Goal: Information Seeking & Learning: Check status

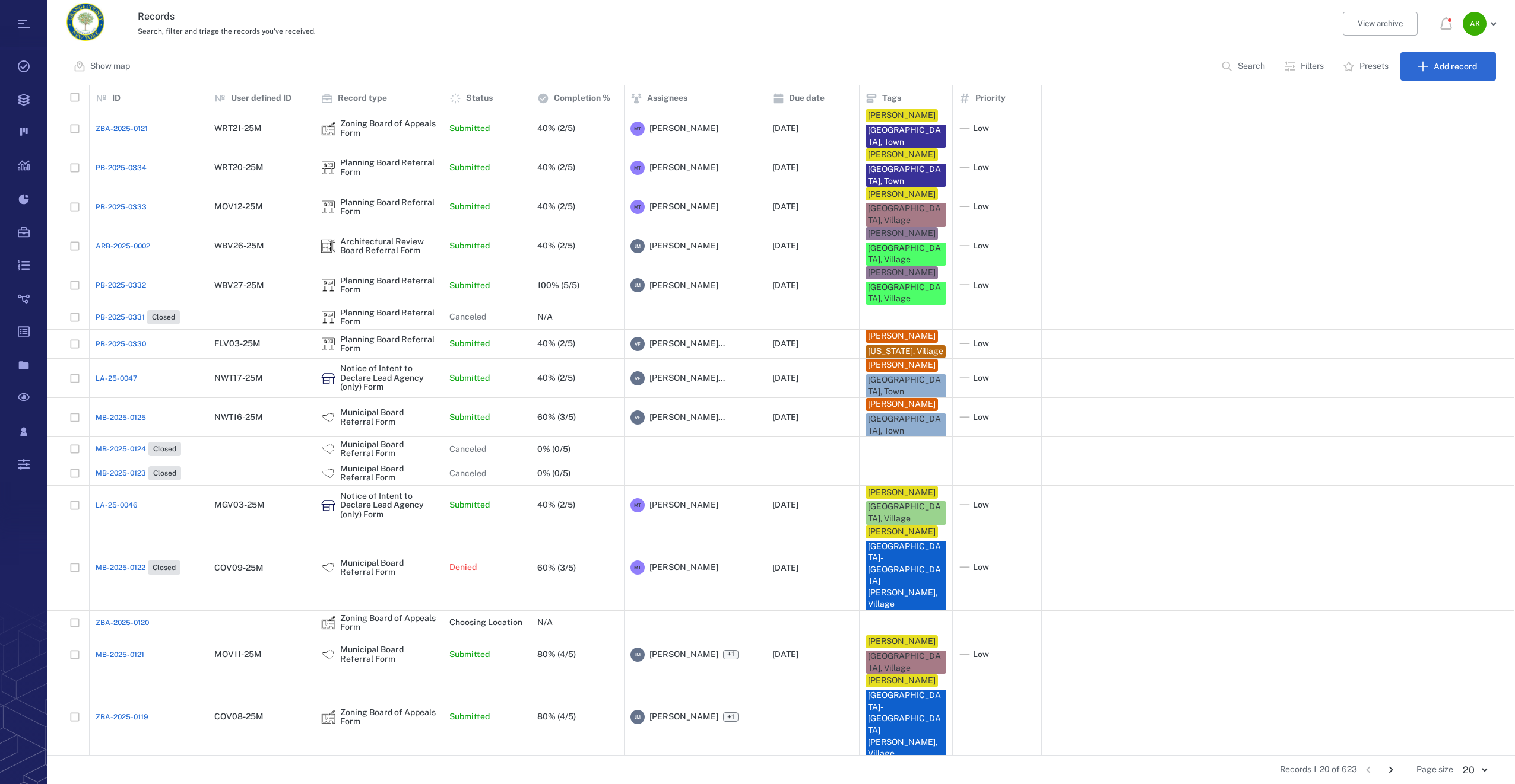
scroll to position [45, 0]
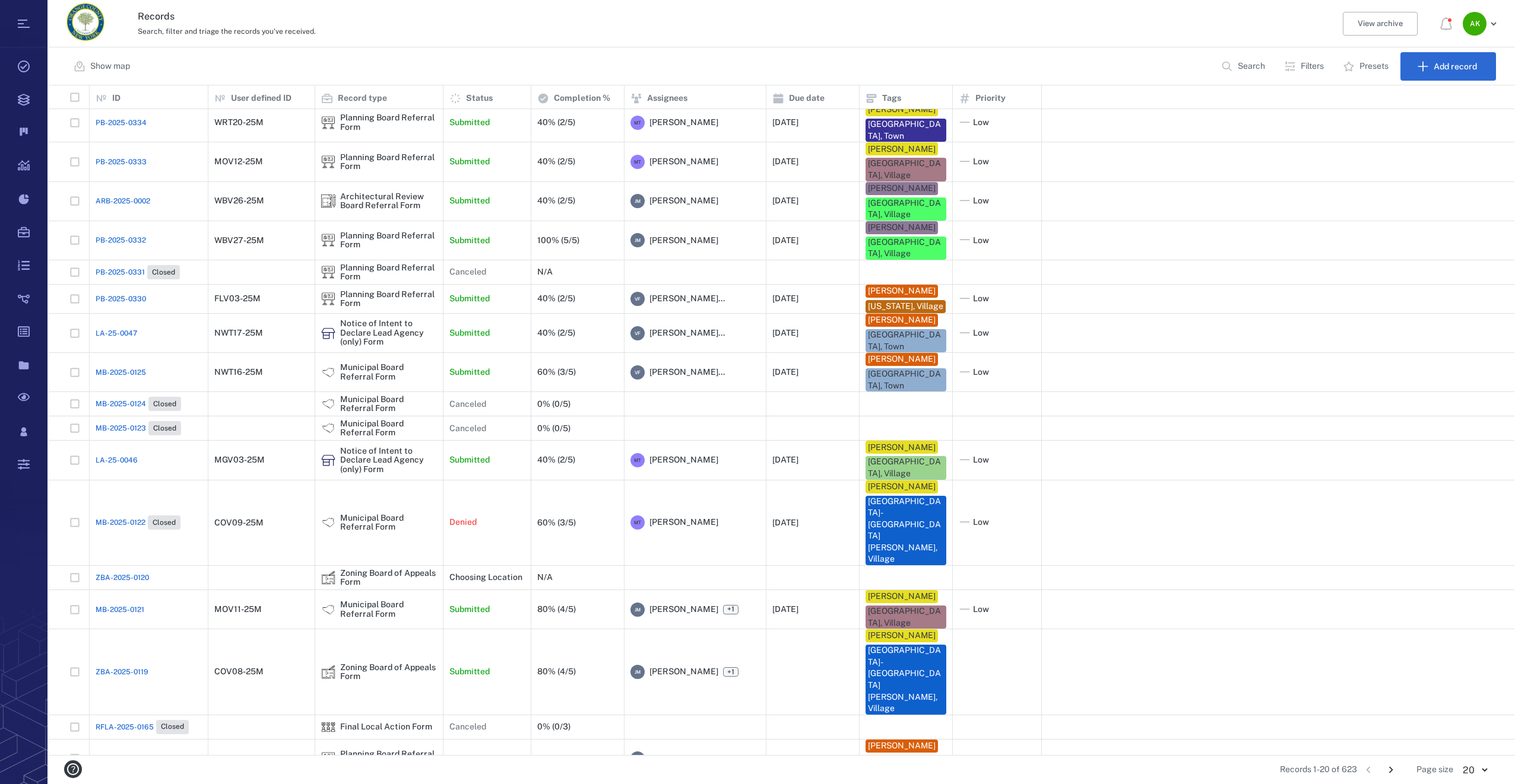
click at [115, 753] on span "PB-2025-0329" at bounding box center [121, 758] width 51 height 11
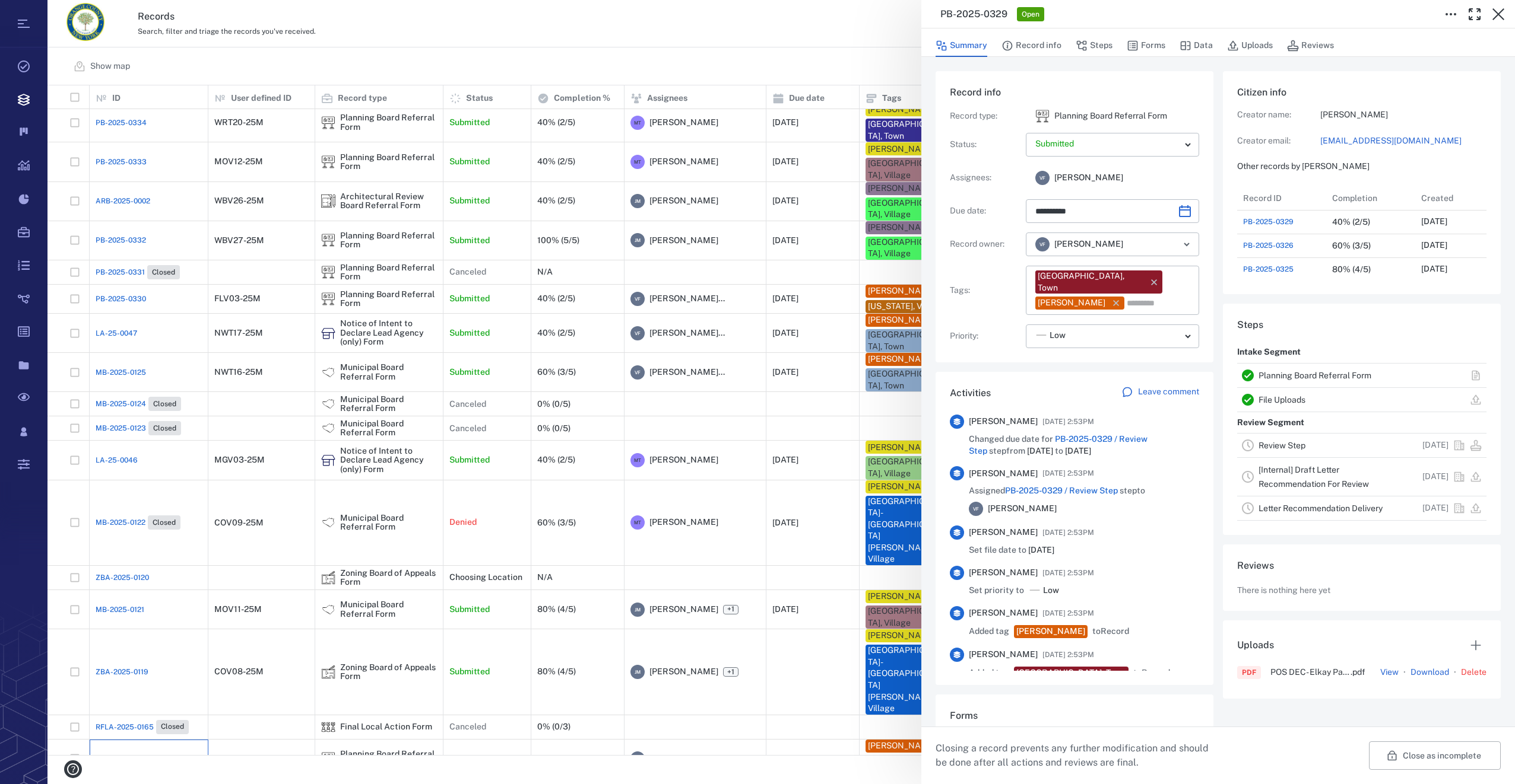
scroll to position [10, 10]
click at [1155, 43] on button "Forms" at bounding box center [1145, 46] width 39 height 23
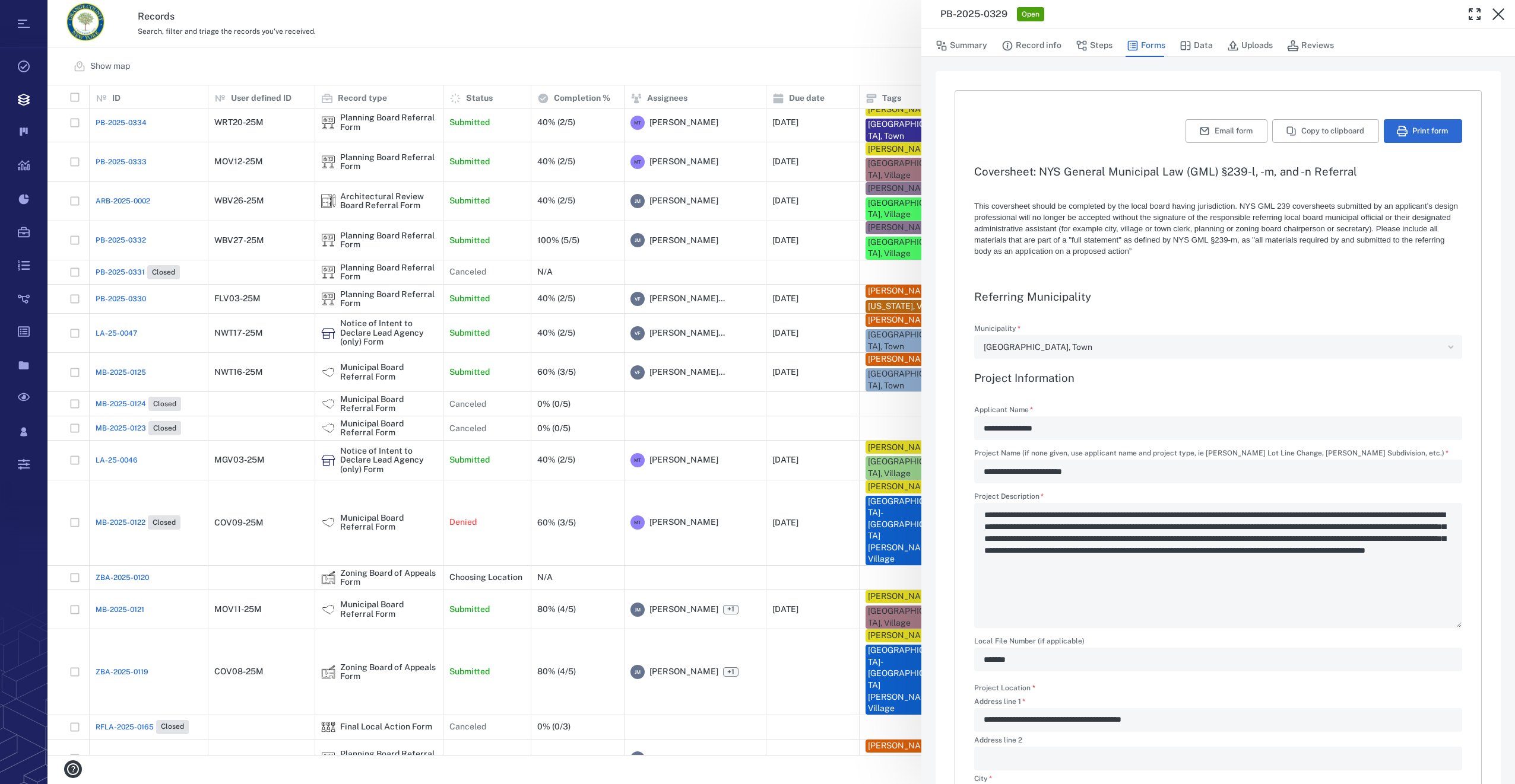
type textarea "*"
type input "**********"
click at [1239, 48] on button "Uploads" at bounding box center [1250, 46] width 46 height 23
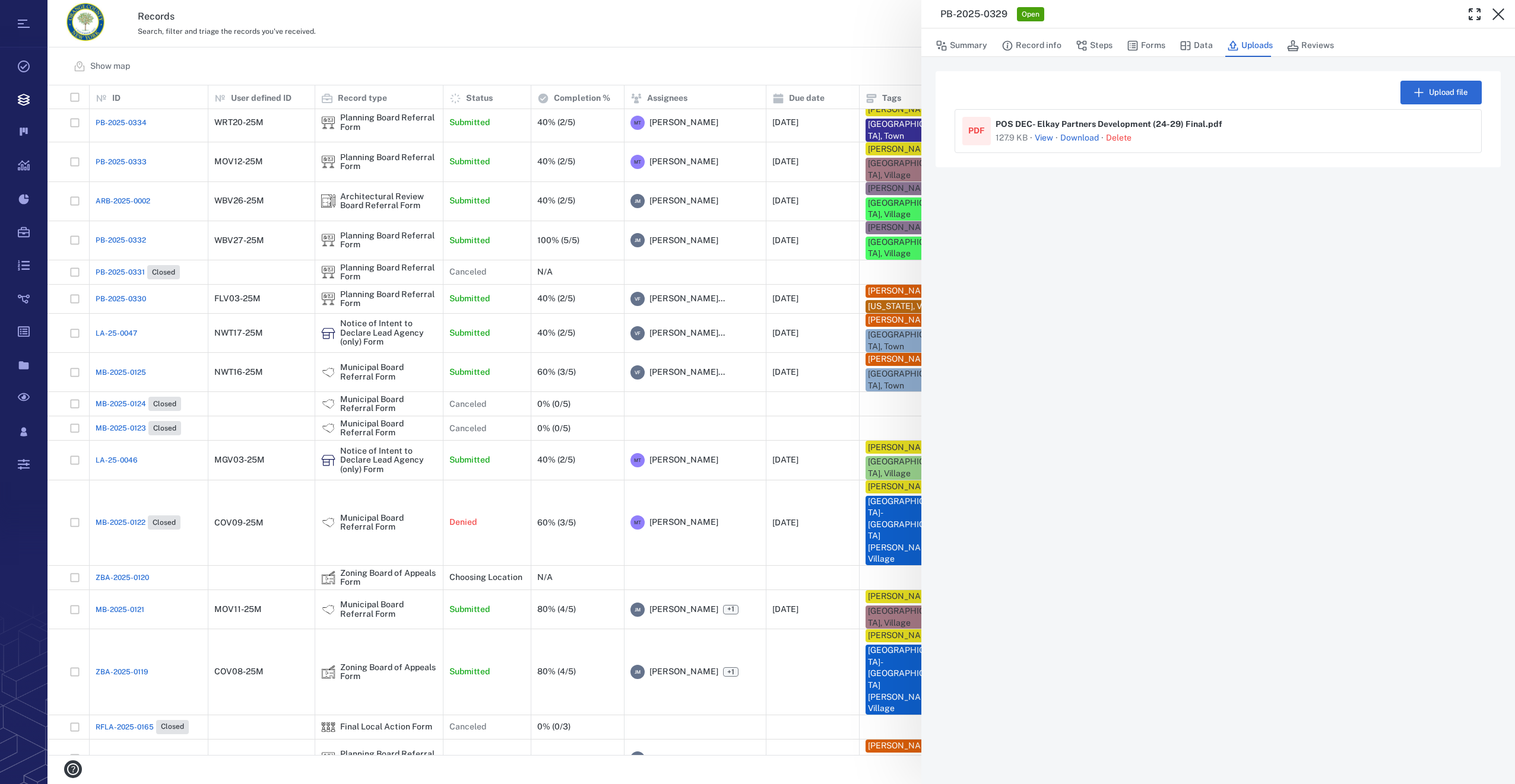
click at [1045, 134] on button "View" at bounding box center [1044, 138] width 18 height 12
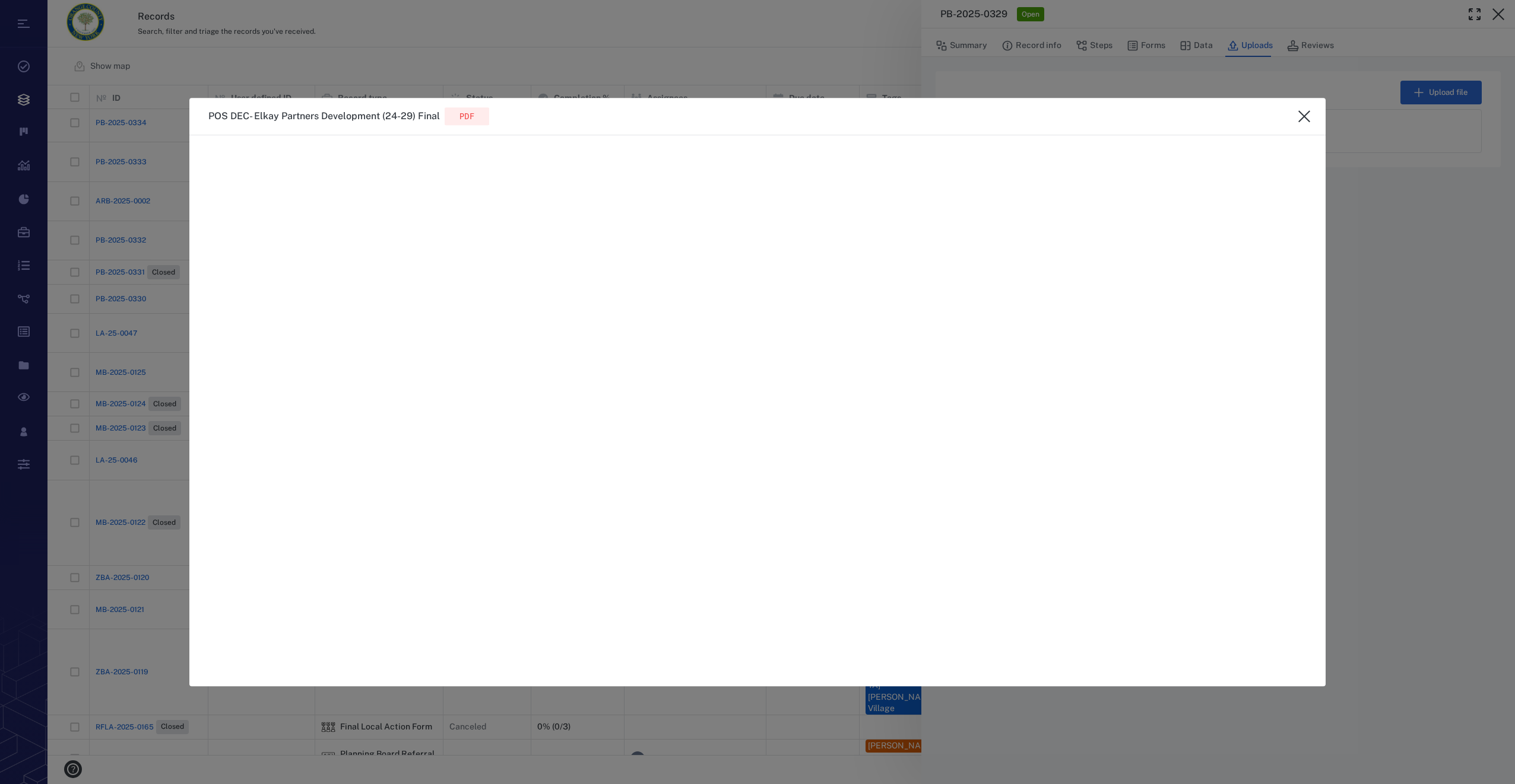
click at [1308, 114] on icon "close" at bounding box center [1304, 117] width 12 height 12
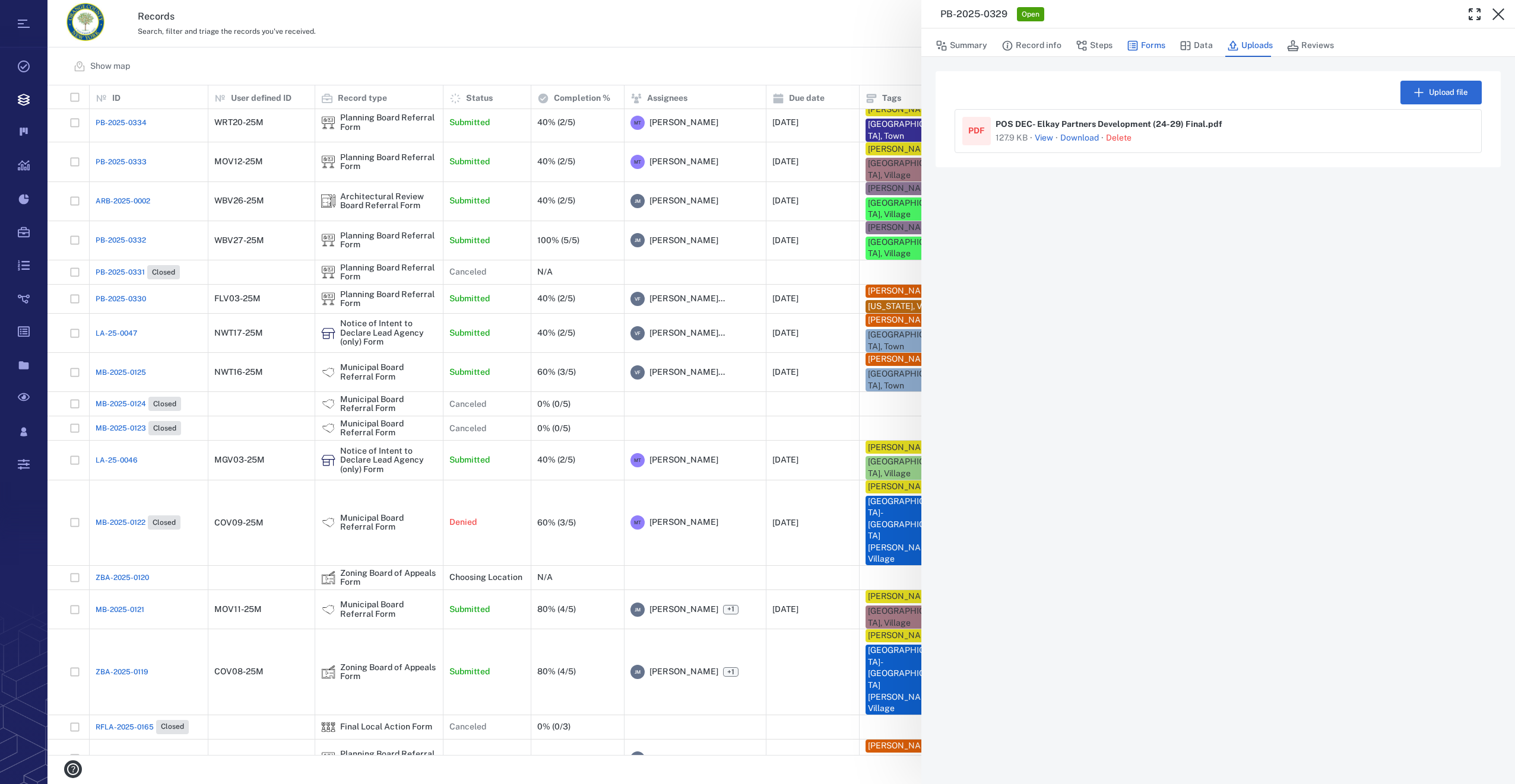
click at [1148, 43] on button "Forms" at bounding box center [1145, 46] width 39 height 23
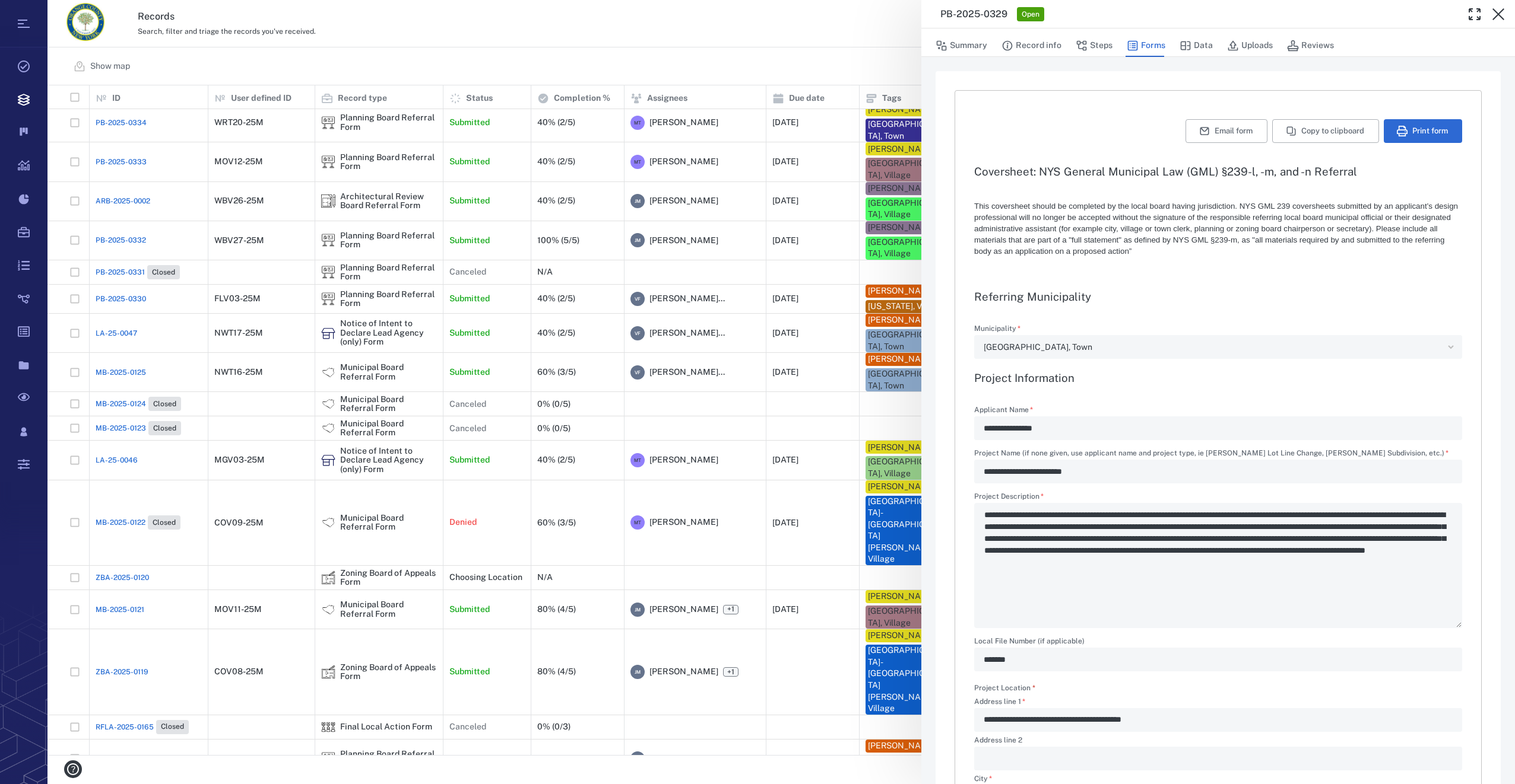
type input "**********"
type textarea "*"
drag, startPoint x: 1499, startPoint y: 12, endPoint x: 1061, endPoint y: 63, distance: 441.0
click at [1499, 12] on icon "button" at bounding box center [1498, 14] width 14 height 14
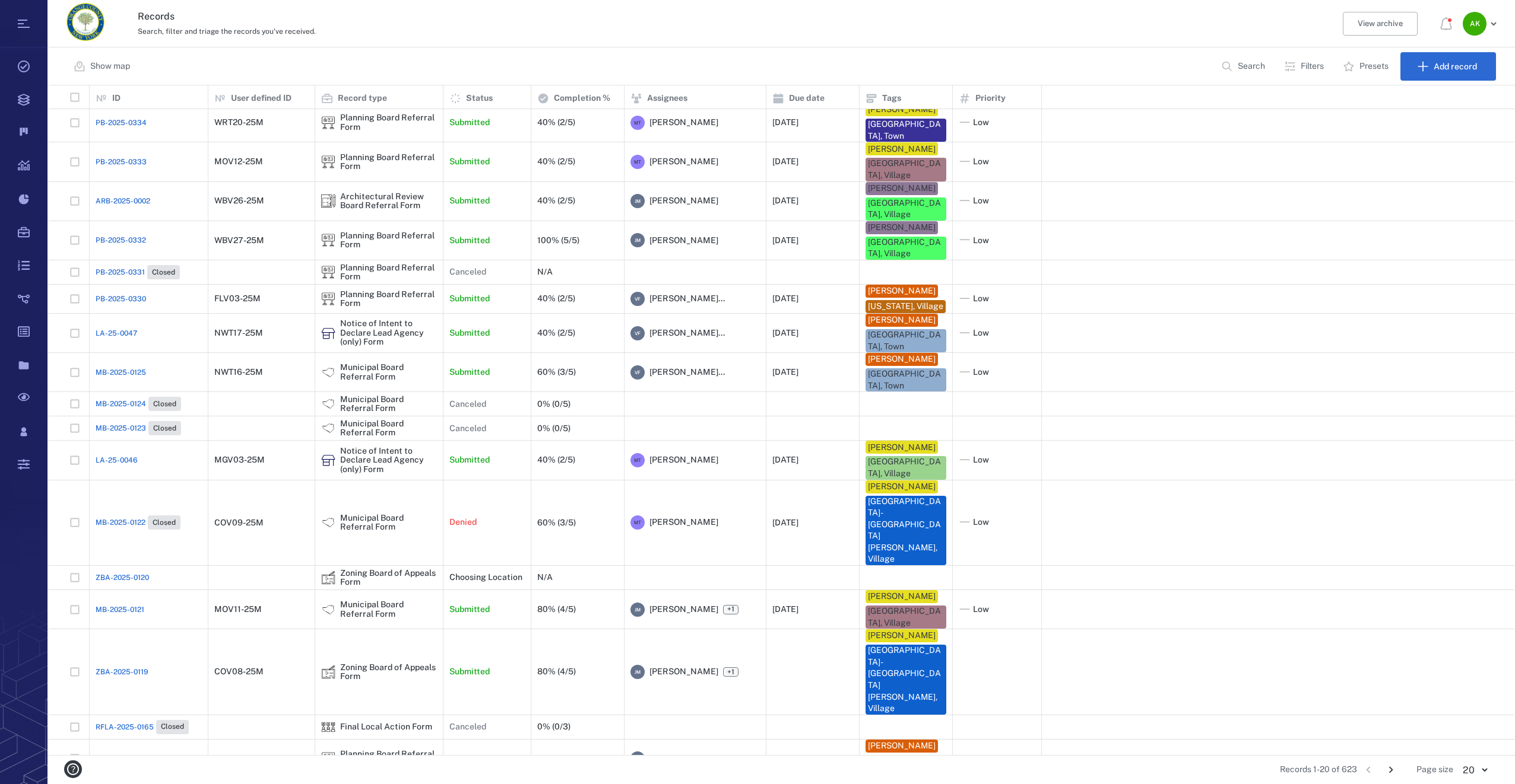
click at [1255, 64] on p "Search" at bounding box center [1251, 67] width 27 height 12
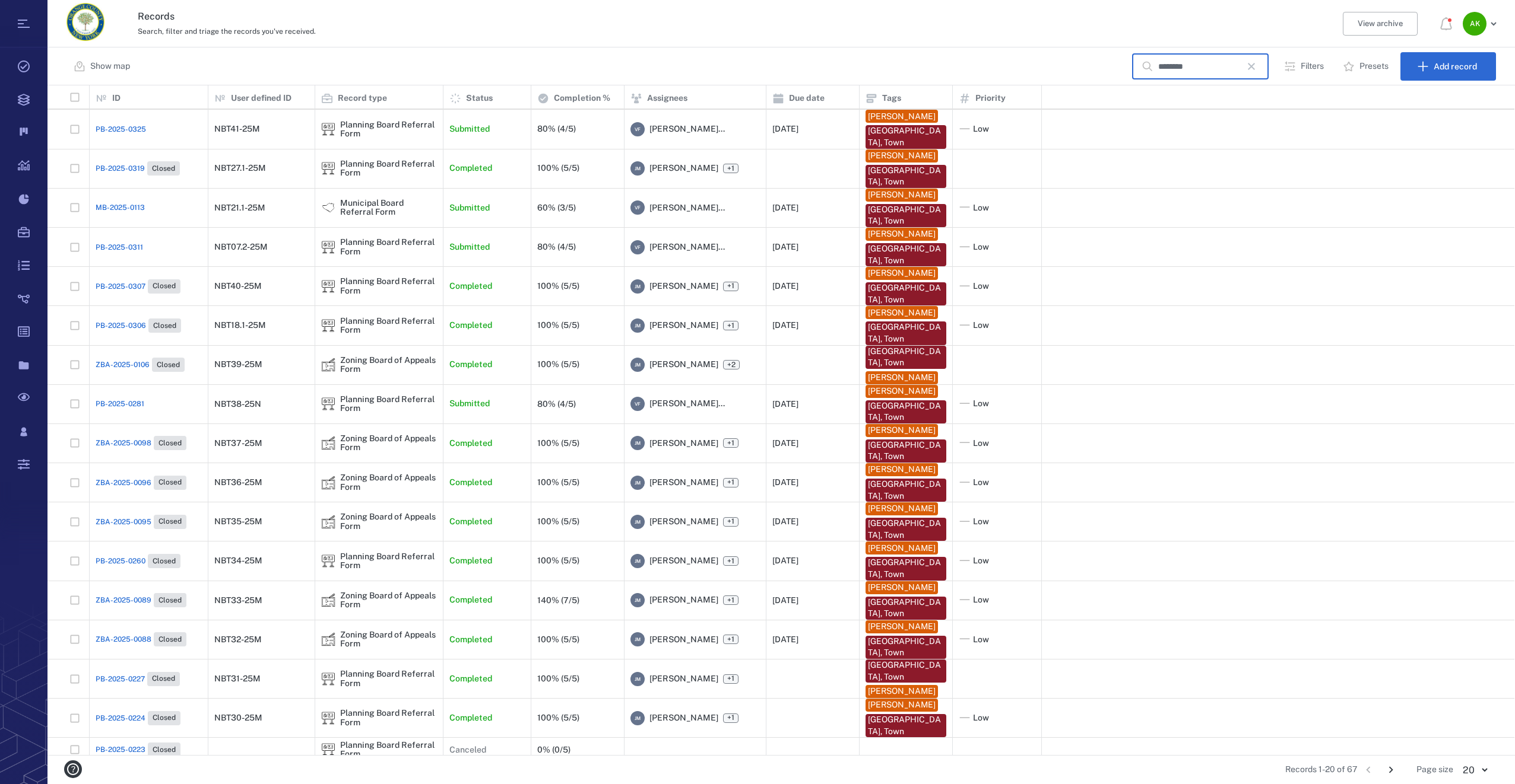
scroll to position [6, 0]
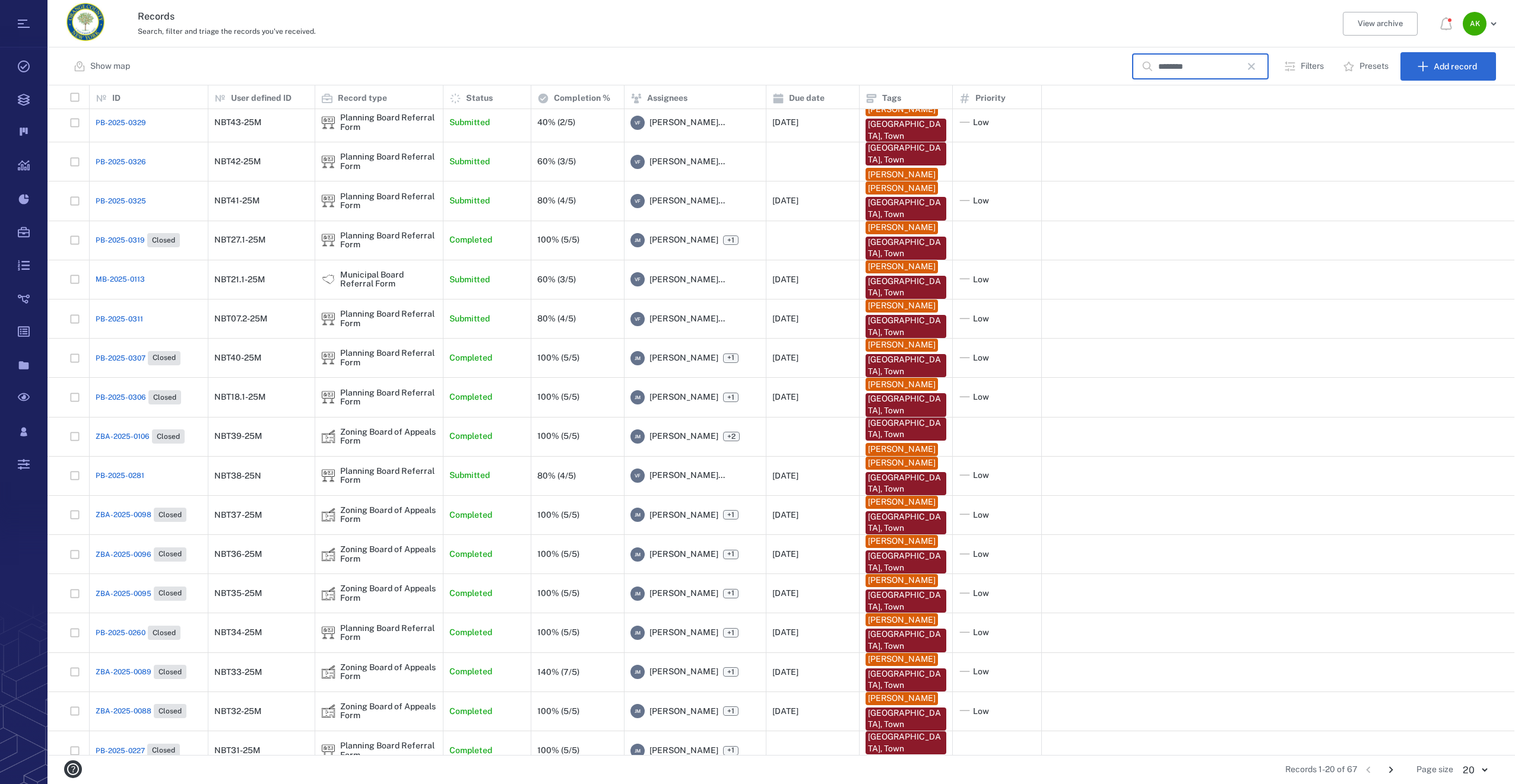
type input "********"
click at [118, 163] on span "PB-2025-0326" at bounding box center [121, 161] width 51 height 11
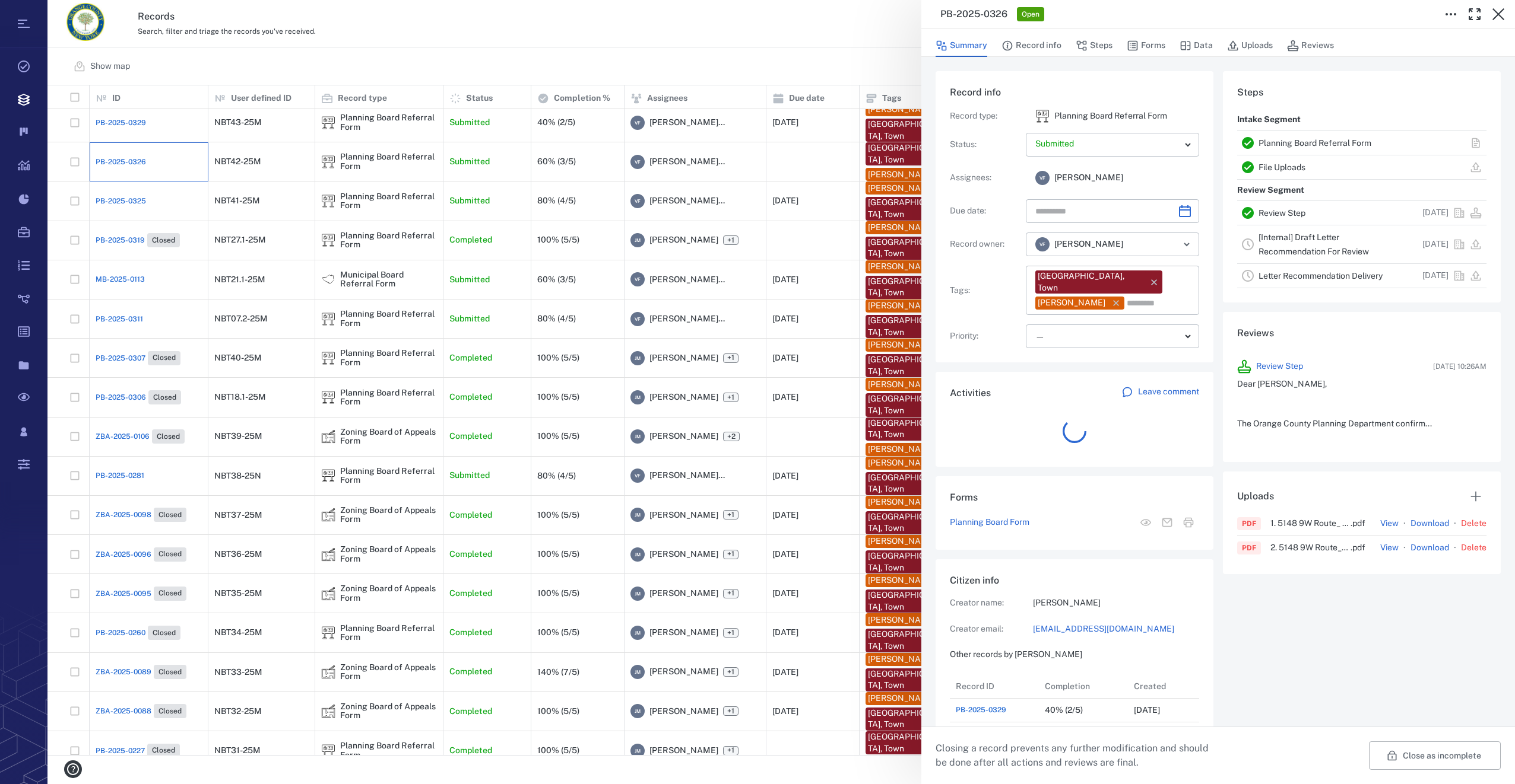
scroll to position [10, 10]
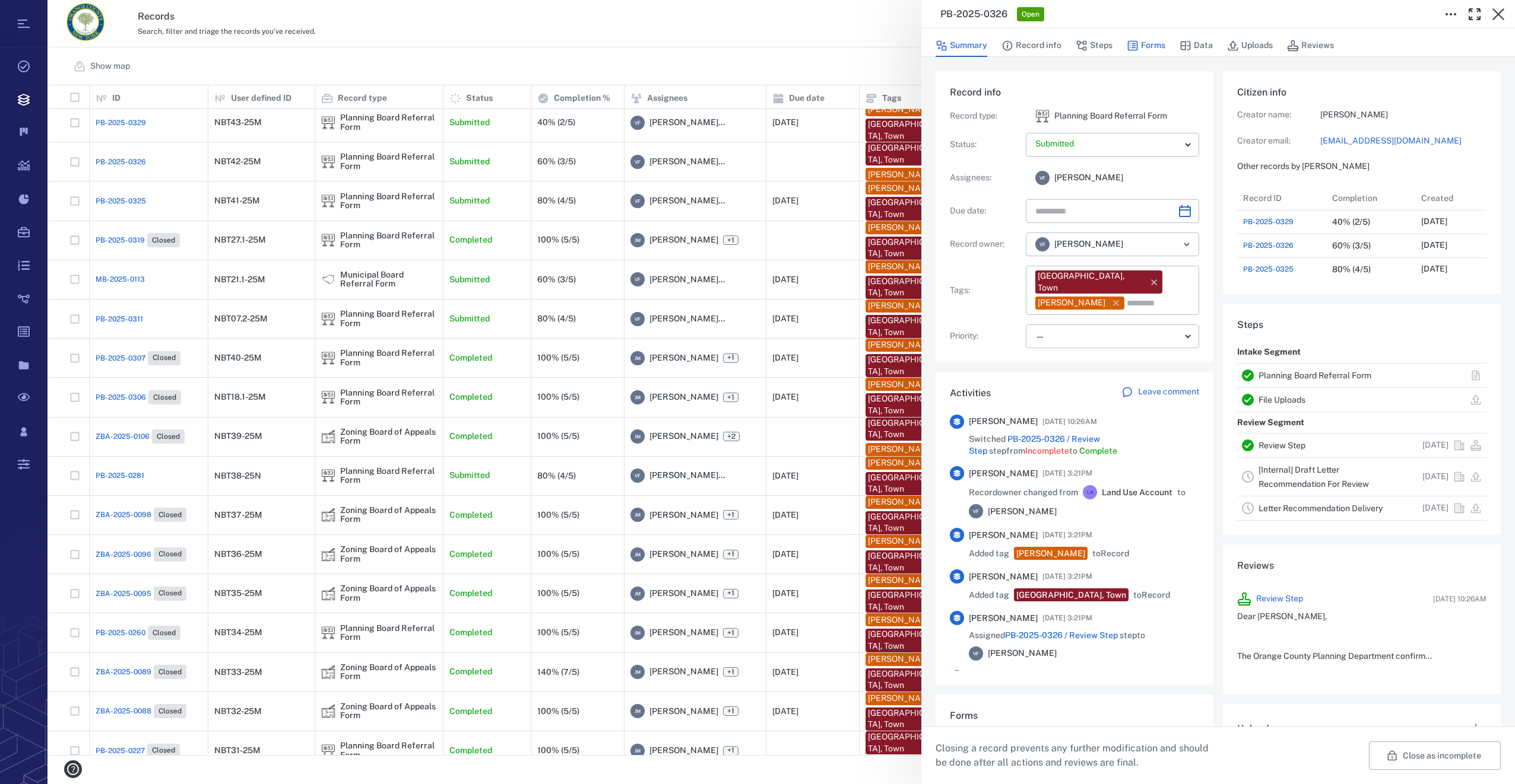
click at [1151, 44] on button "Forms" at bounding box center [1145, 46] width 39 height 23
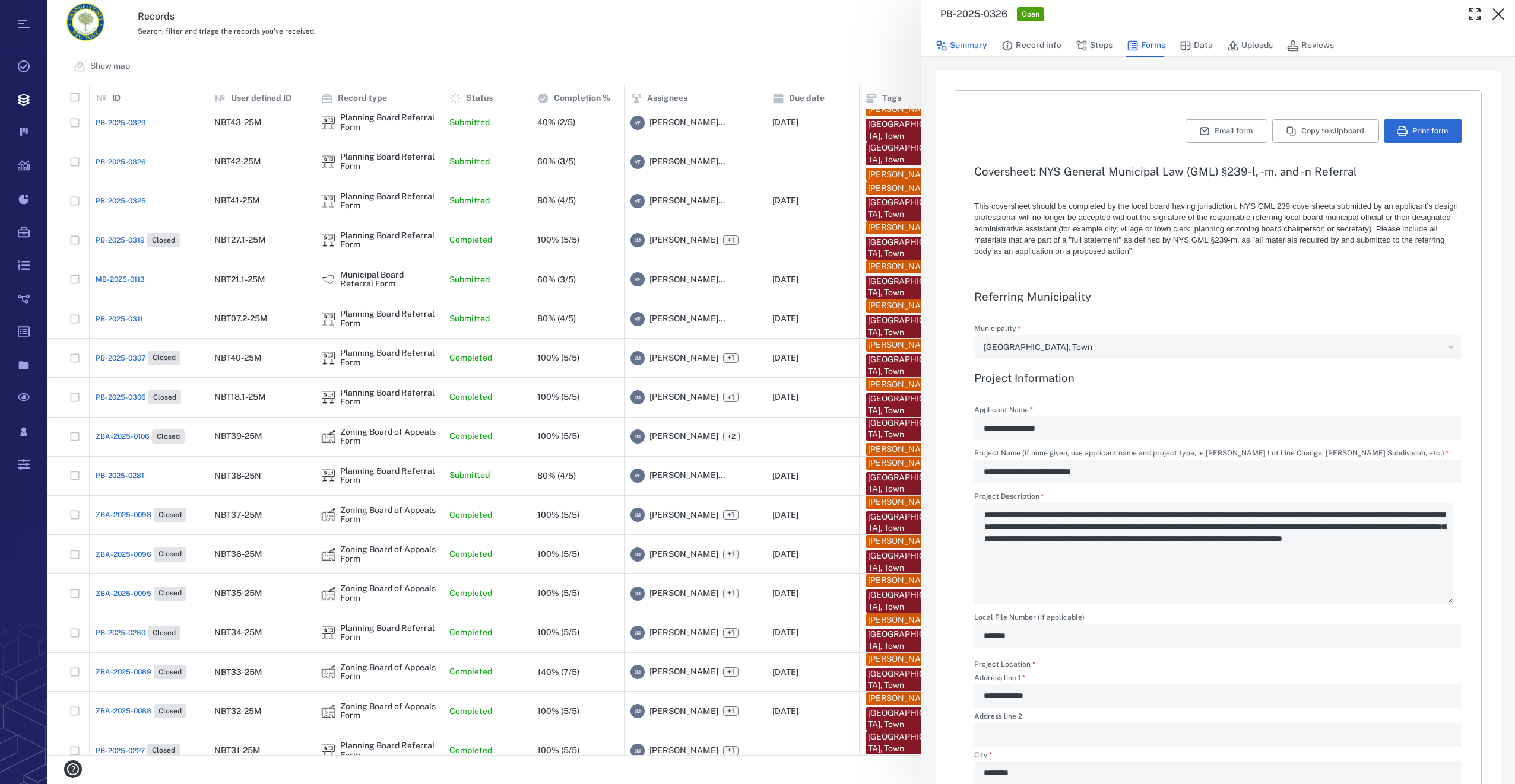
click at [963, 43] on button "Summary" at bounding box center [961, 46] width 52 height 23
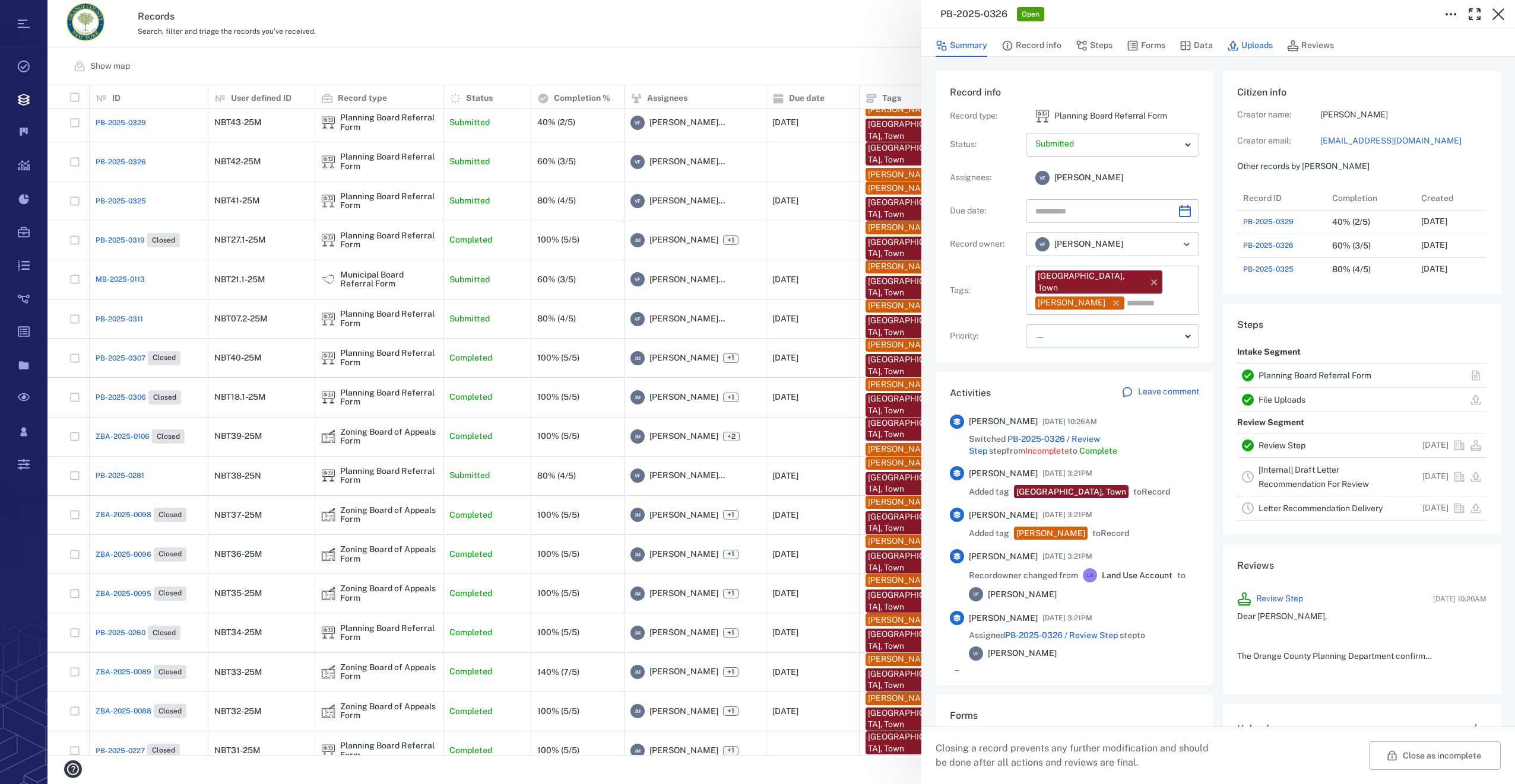
click at [1249, 44] on button "Uploads" at bounding box center [1250, 46] width 46 height 23
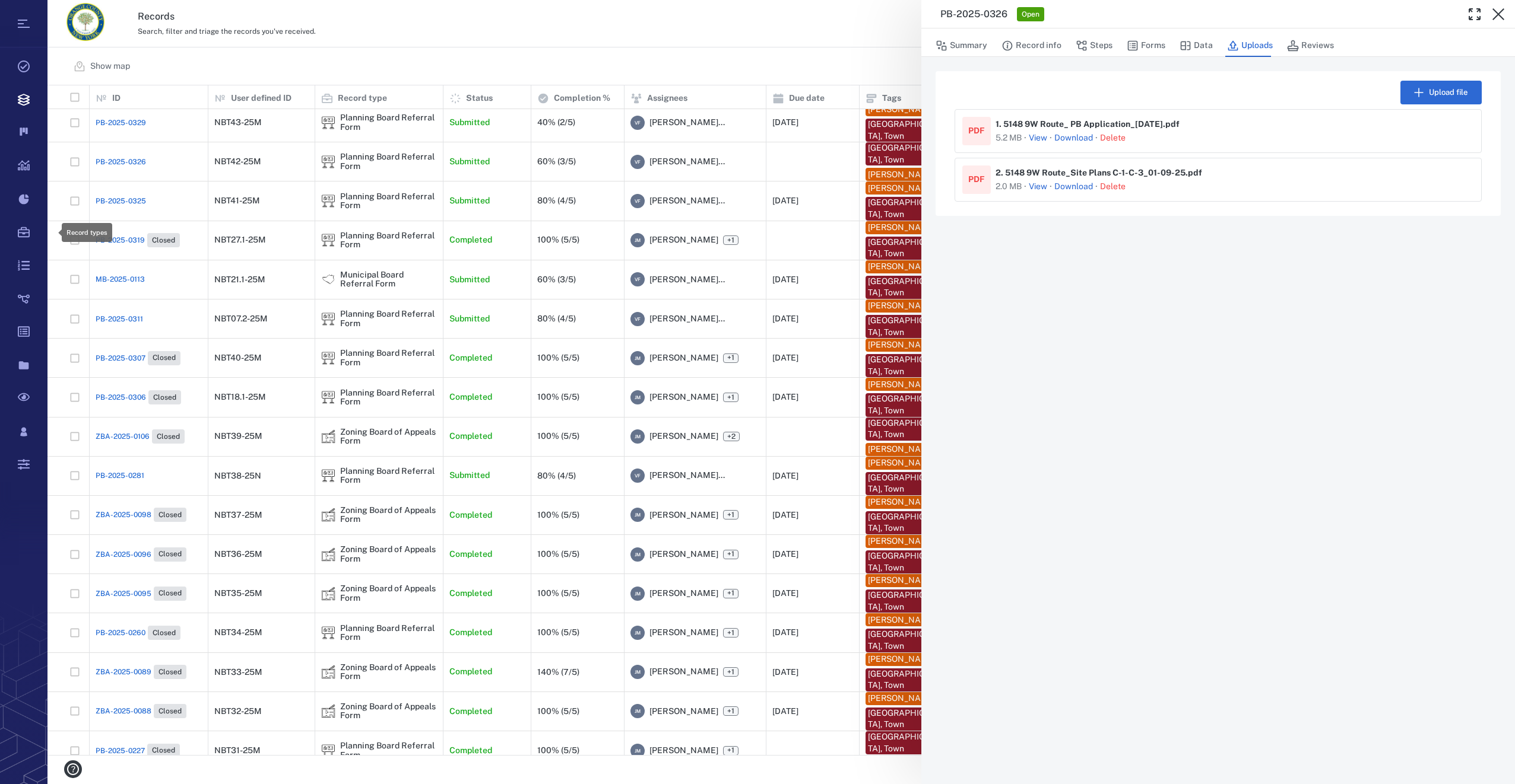
scroll to position [660, 1458]
click at [136, 164] on div "PB-2025-0326 Open Summary Record info Steps Forms Data Uploads Reviews Upload f…" at bounding box center [781, 392] width 1467 height 784
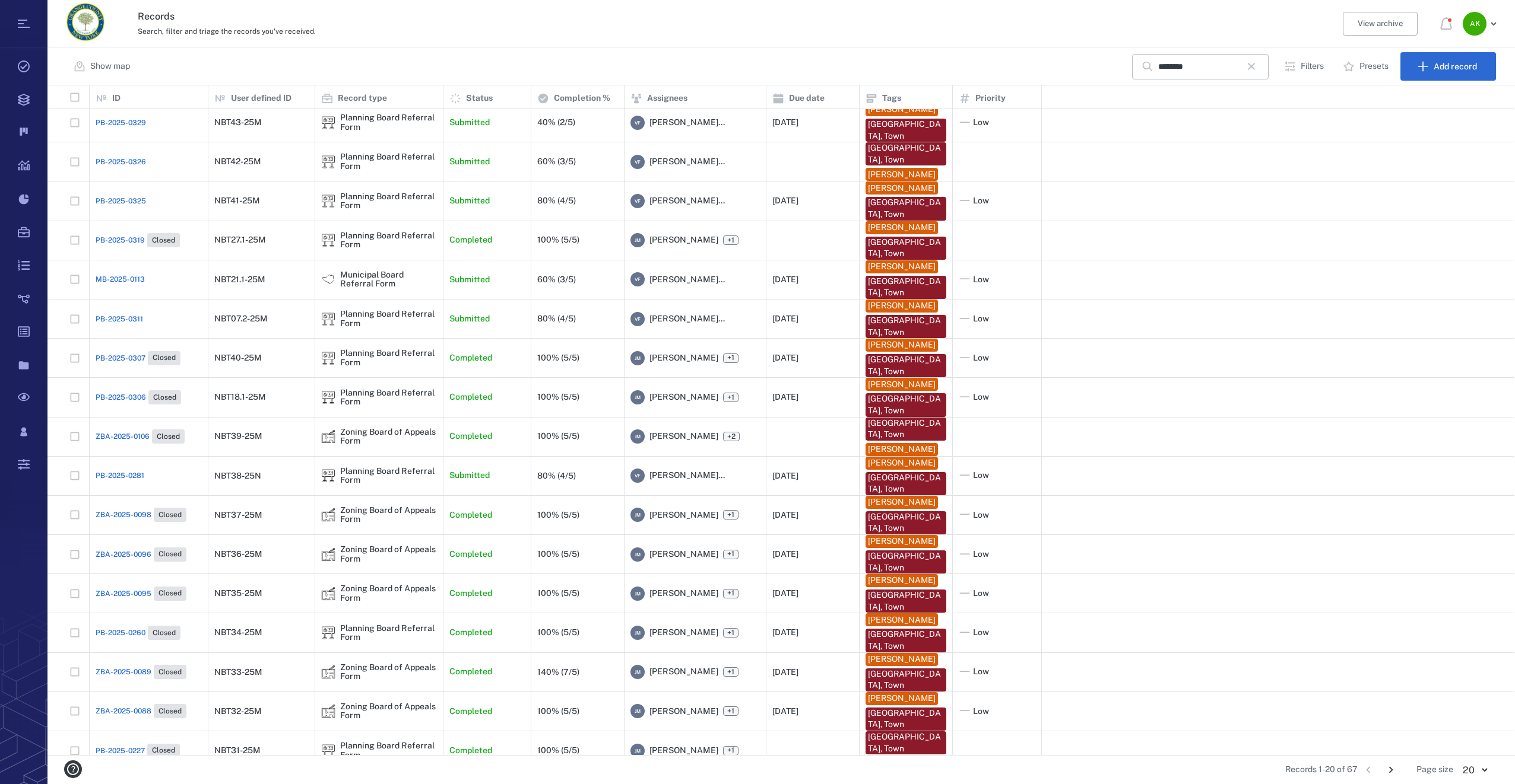
click at [121, 156] on span "PB-2025-0326" at bounding box center [121, 161] width 51 height 11
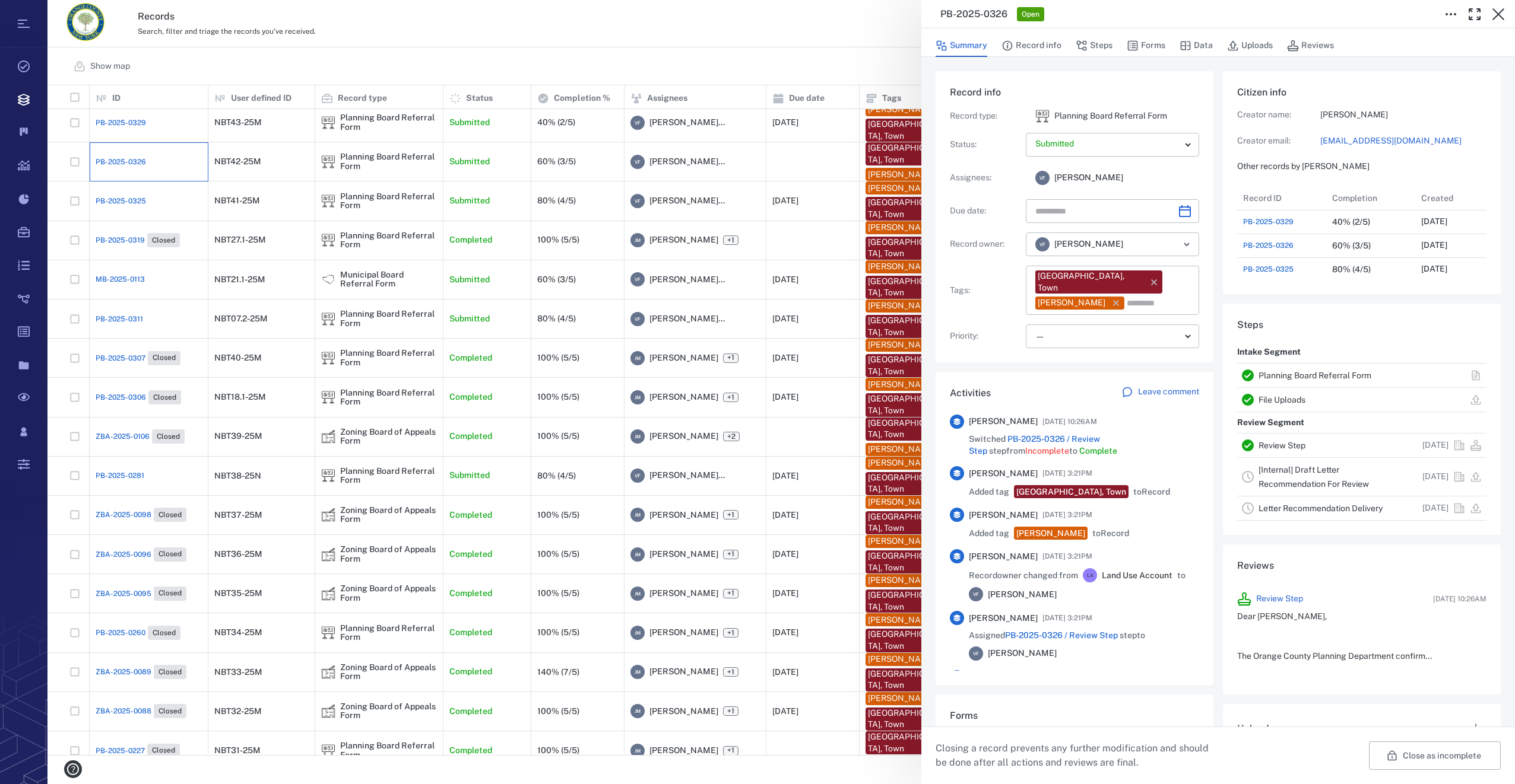
scroll to position [617, 226]
click at [1198, 44] on button "Data" at bounding box center [1195, 46] width 33 height 23
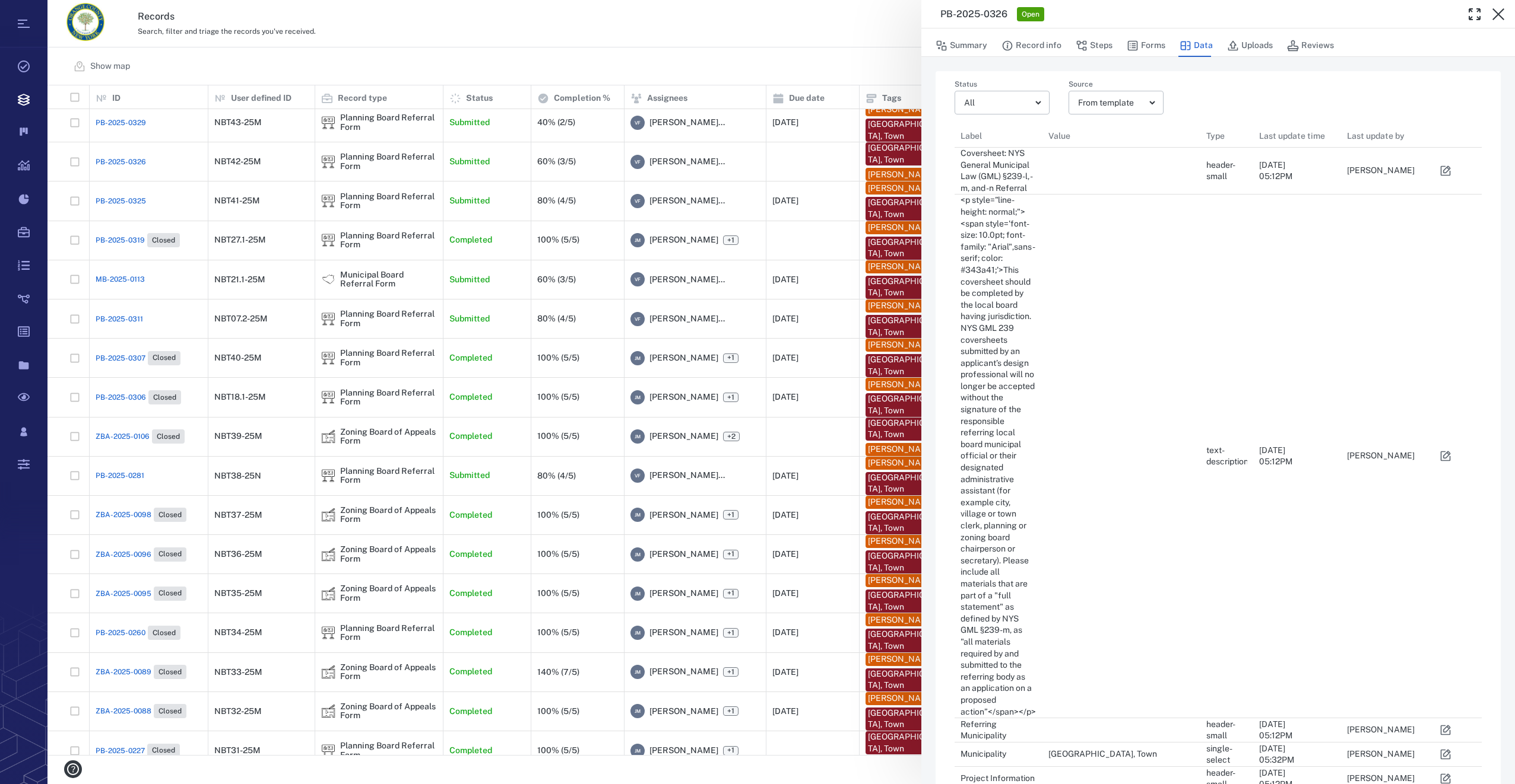
scroll to position [2515, 509]
click at [955, 45] on button "Summary" at bounding box center [961, 46] width 52 height 23
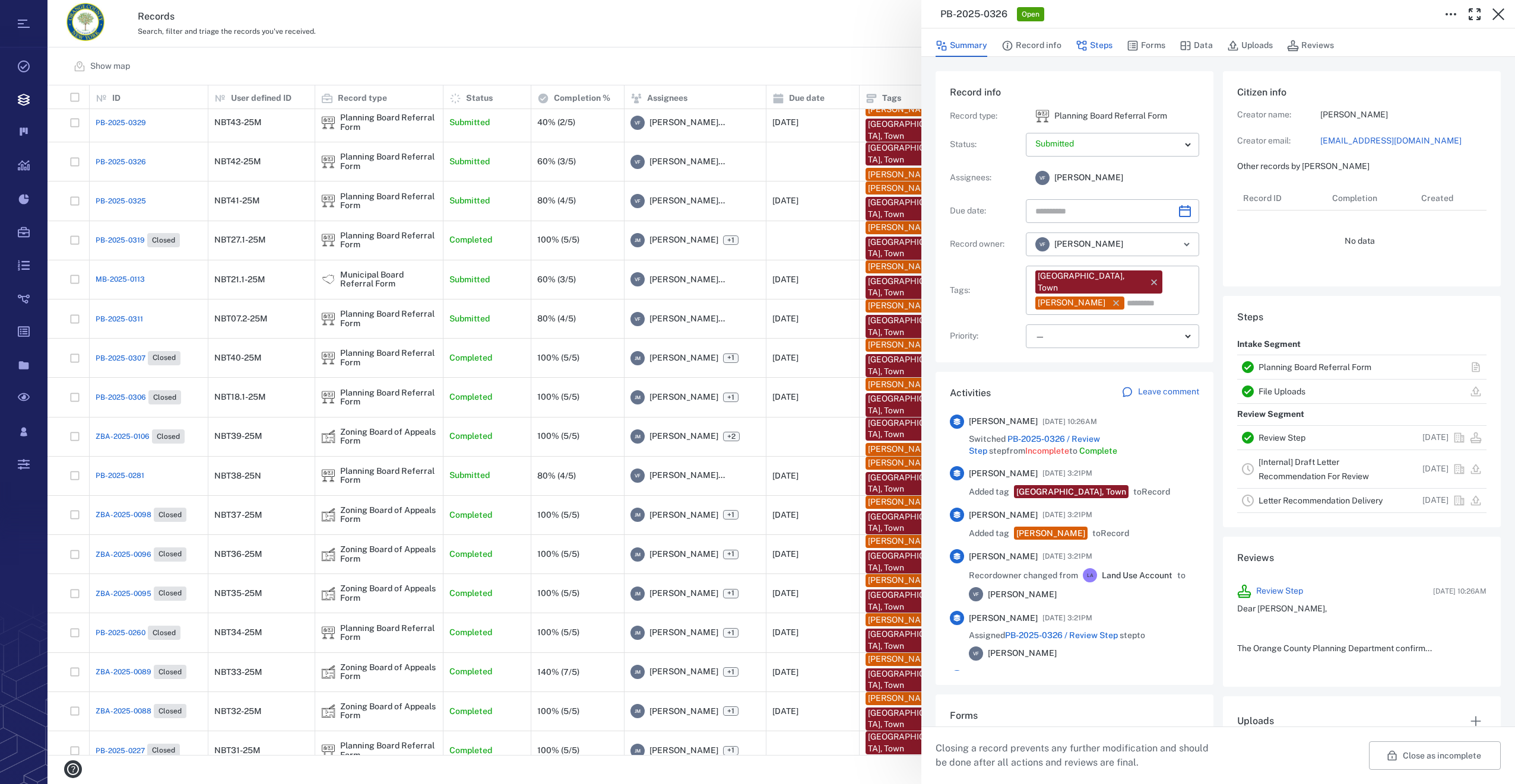
click at [1098, 47] on button "Steps" at bounding box center [1093, 46] width 37 height 23
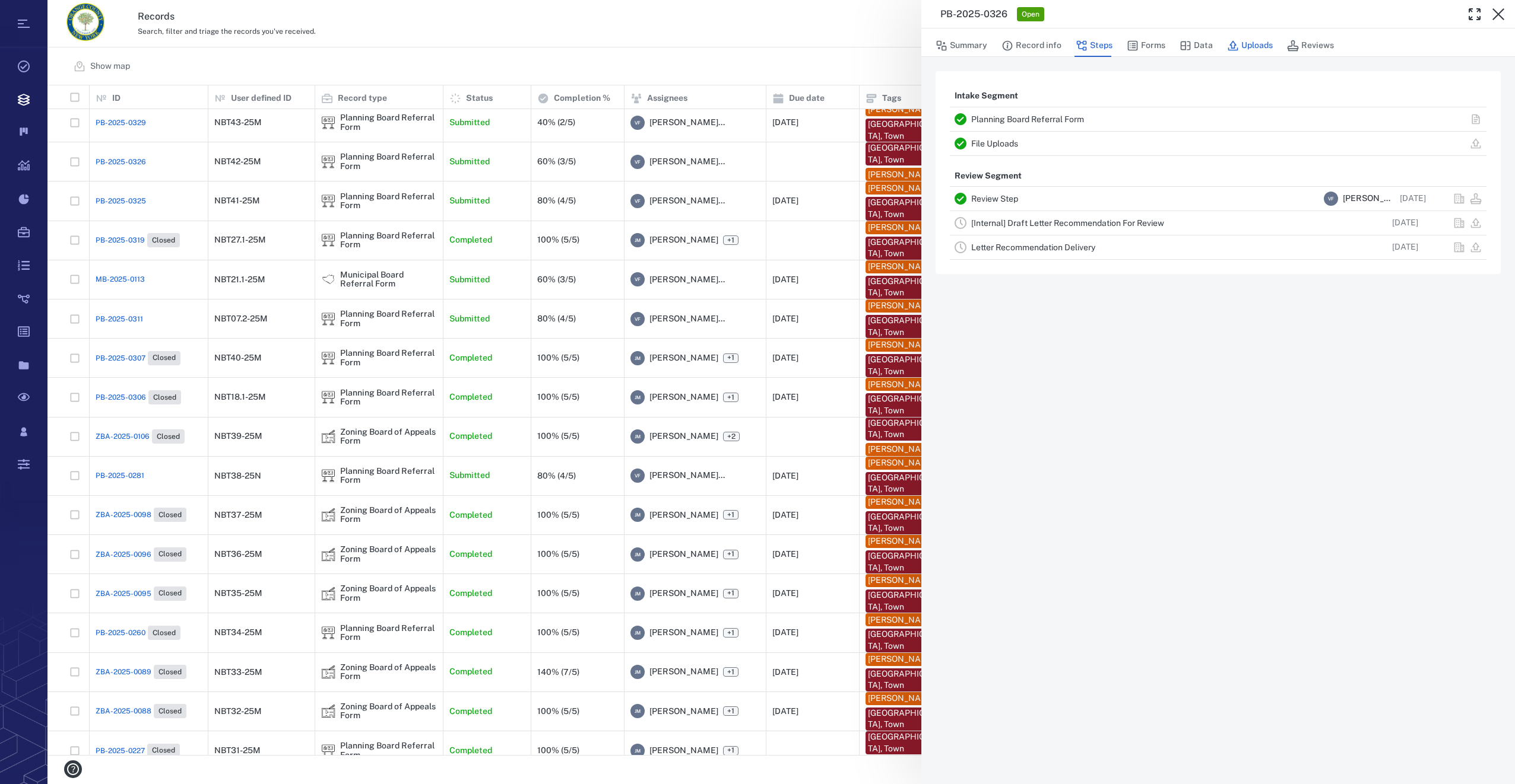
click at [1244, 42] on button "Uploads" at bounding box center [1250, 46] width 46 height 23
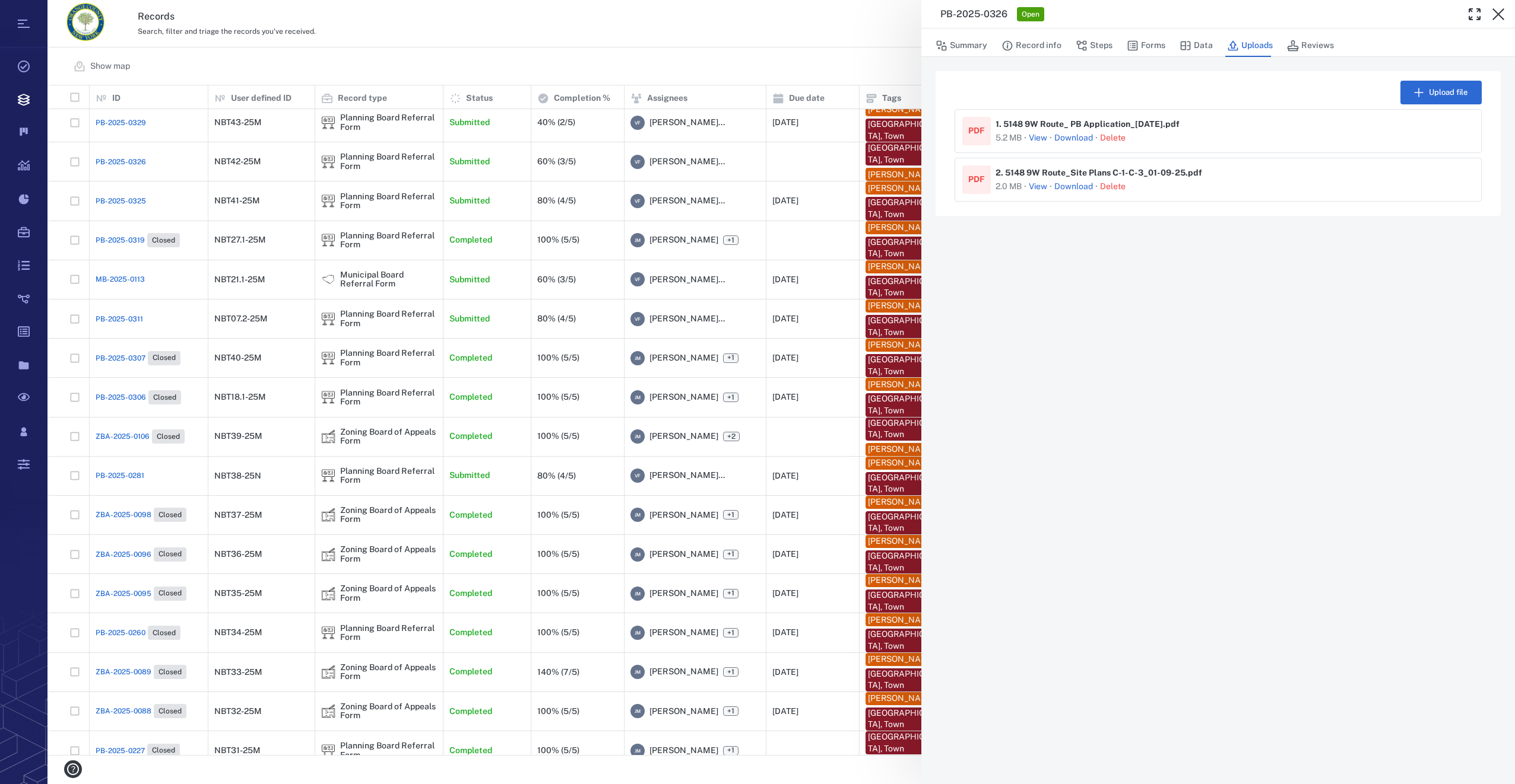
click at [1076, 135] on link "Download" at bounding box center [1073, 138] width 39 height 12
click at [1071, 185] on link "Download" at bounding box center [1073, 187] width 39 height 12
